Goal: Transaction & Acquisition: Purchase product/service

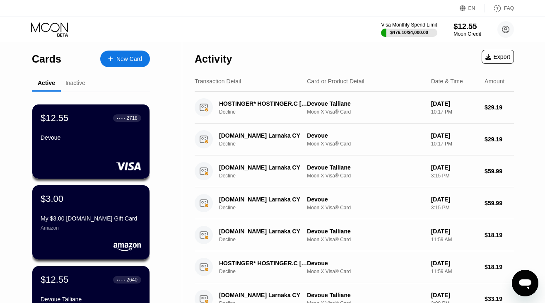
click at [467, 28] on div "$12.55" at bounding box center [468, 26] width 28 height 9
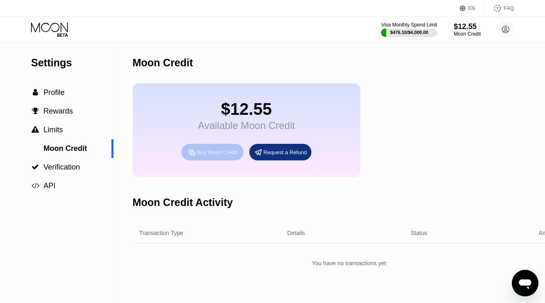
click at [223, 151] on div "Buy Moon Credit" at bounding box center [217, 152] width 40 height 7
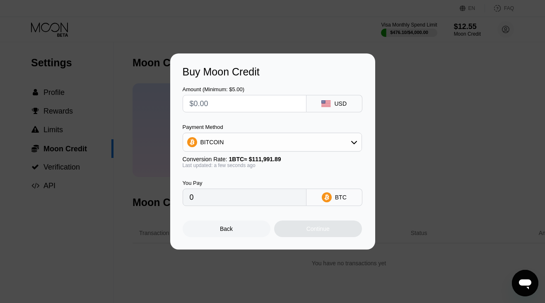
click at [218, 106] on input "text" at bounding box center [245, 103] width 110 height 17
type input "$8"
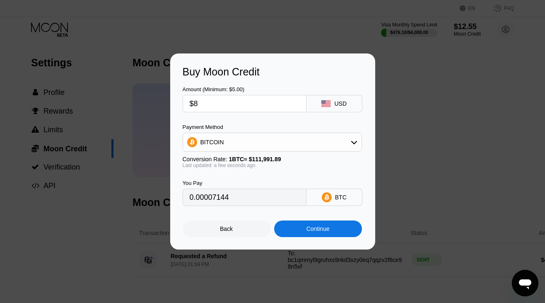
type input "0.00007144"
type input "$80"
type input "0.00071434"
type input "$80"
click at [303, 237] on div "Buy Moon Credit Amount (Minimum: $5.00) $80 USD Payment Method BITCOIN Conversi…" at bounding box center [272, 151] width 205 height 196
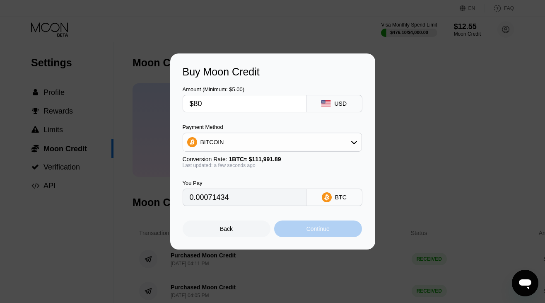
click at [309, 233] on div "Continue" at bounding box center [318, 229] width 88 height 17
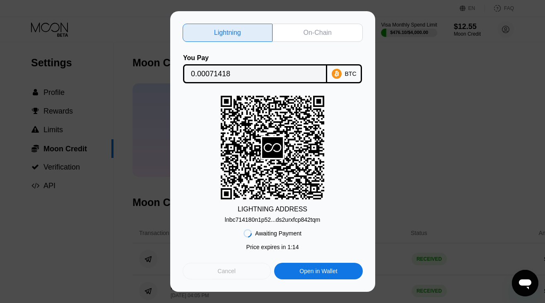
click at [244, 267] on div "Cancel" at bounding box center [227, 271] width 88 height 17
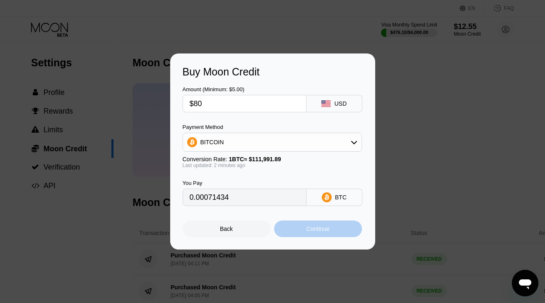
click at [343, 235] on div "Continue" at bounding box center [318, 229] width 88 height 17
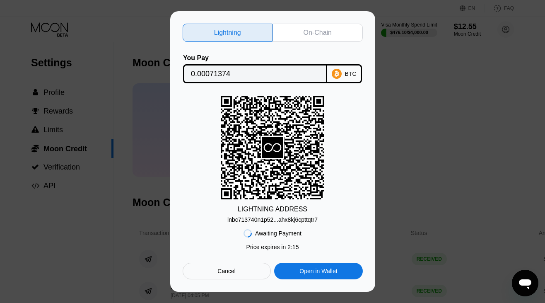
click at [252, 266] on div "Cancel" at bounding box center [227, 271] width 88 height 17
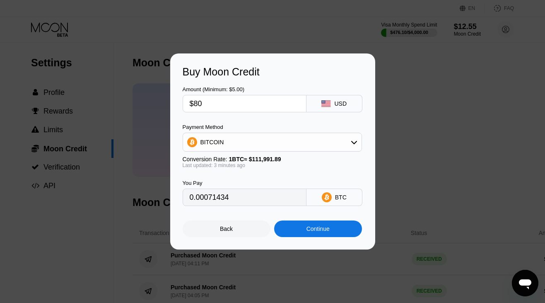
click at [243, 100] on input "$80" at bounding box center [245, 103] width 110 height 17
type input "$8"
type input "0.00007144"
type input "0"
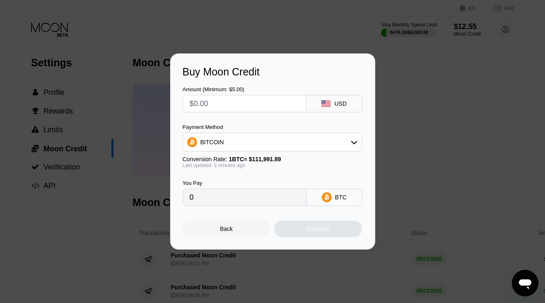
type input "$7"
type input "0.00006251"
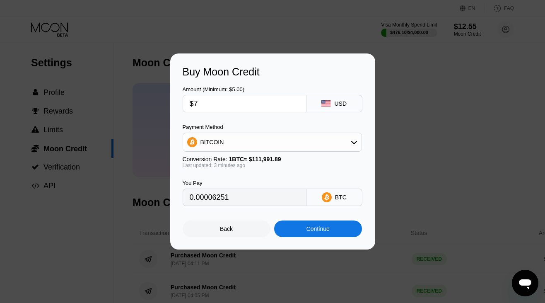
type input "$79"
type input "0.00070541"
type input "$79.5"
type input "0.00070988"
type input "$79.5"
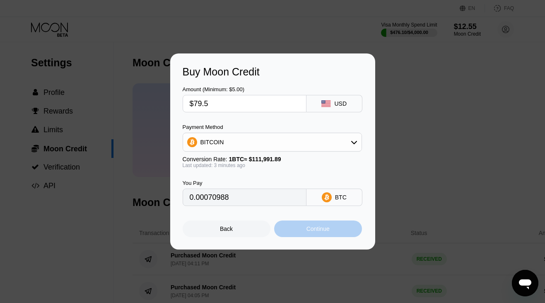
click at [324, 232] on div "Continue" at bounding box center [318, 228] width 23 height 7
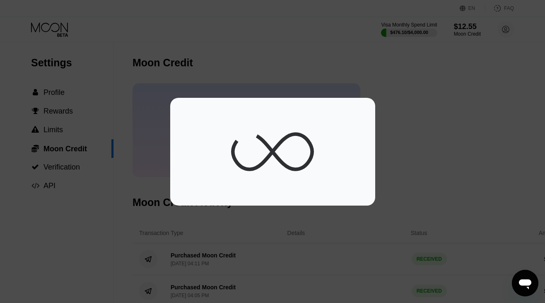
click at [324, 232] on div at bounding box center [272, 151] width 545 height 303
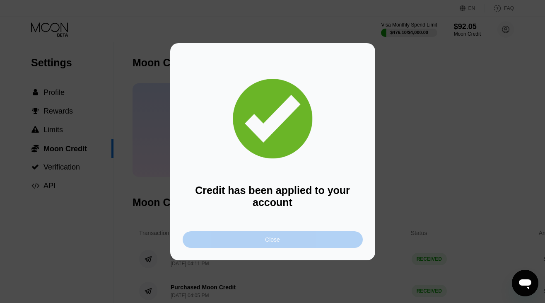
click at [304, 237] on div "Close" at bounding box center [273, 239] width 180 height 17
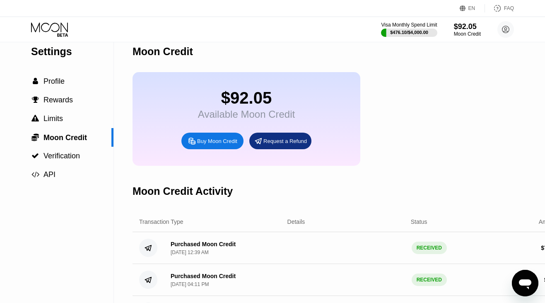
scroll to position [12, 0]
click at [201, 139] on div "Buy Moon Credit" at bounding box center [217, 140] width 40 height 7
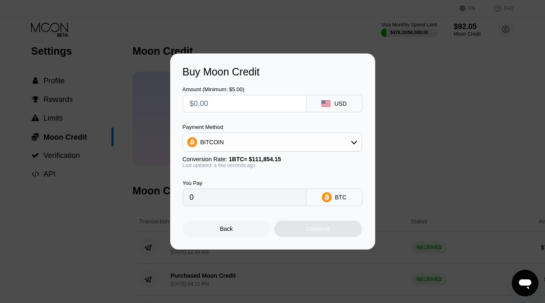
click at [246, 98] on input "text" at bounding box center [245, 103] width 110 height 17
type input "$5"
type input "0.00004471"
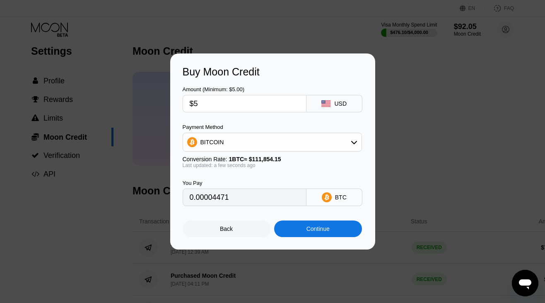
type input "$5"
click at [308, 228] on div "Continue" at bounding box center [318, 228] width 23 height 7
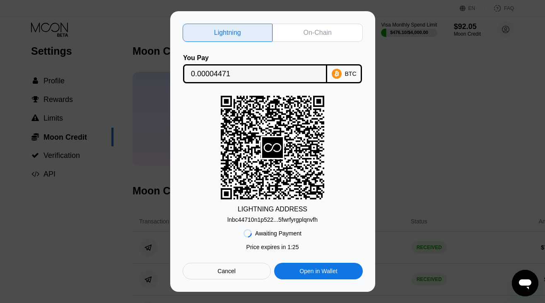
click at [209, 269] on div "Cancel" at bounding box center [227, 271] width 88 height 17
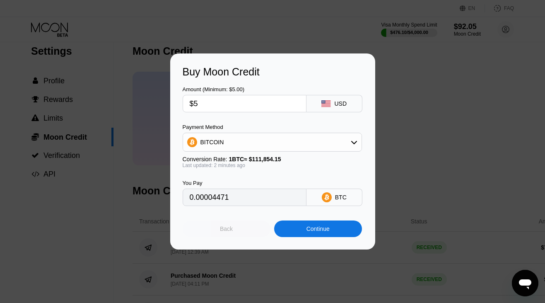
click at [203, 228] on div "Back" at bounding box center [227, 229] width 88 height 17
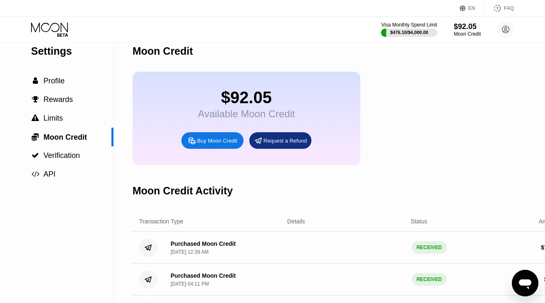
scroll to position [12, 20]
